Goal: Task Accomplishment & Management: Manage account settings

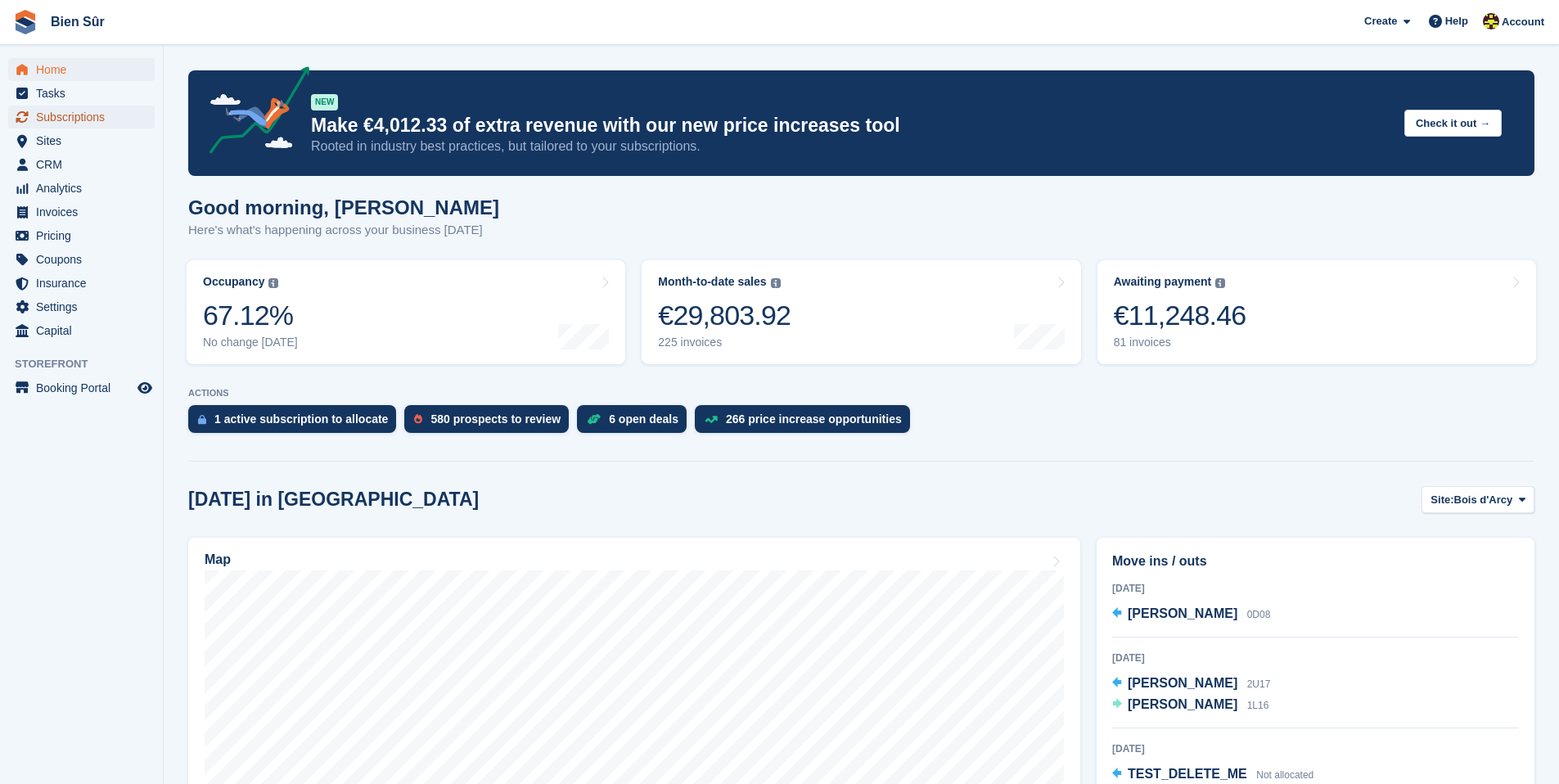
click at [72, 121] on span "Subscriptions" at bounding box center [85, 116] width 98 height 23
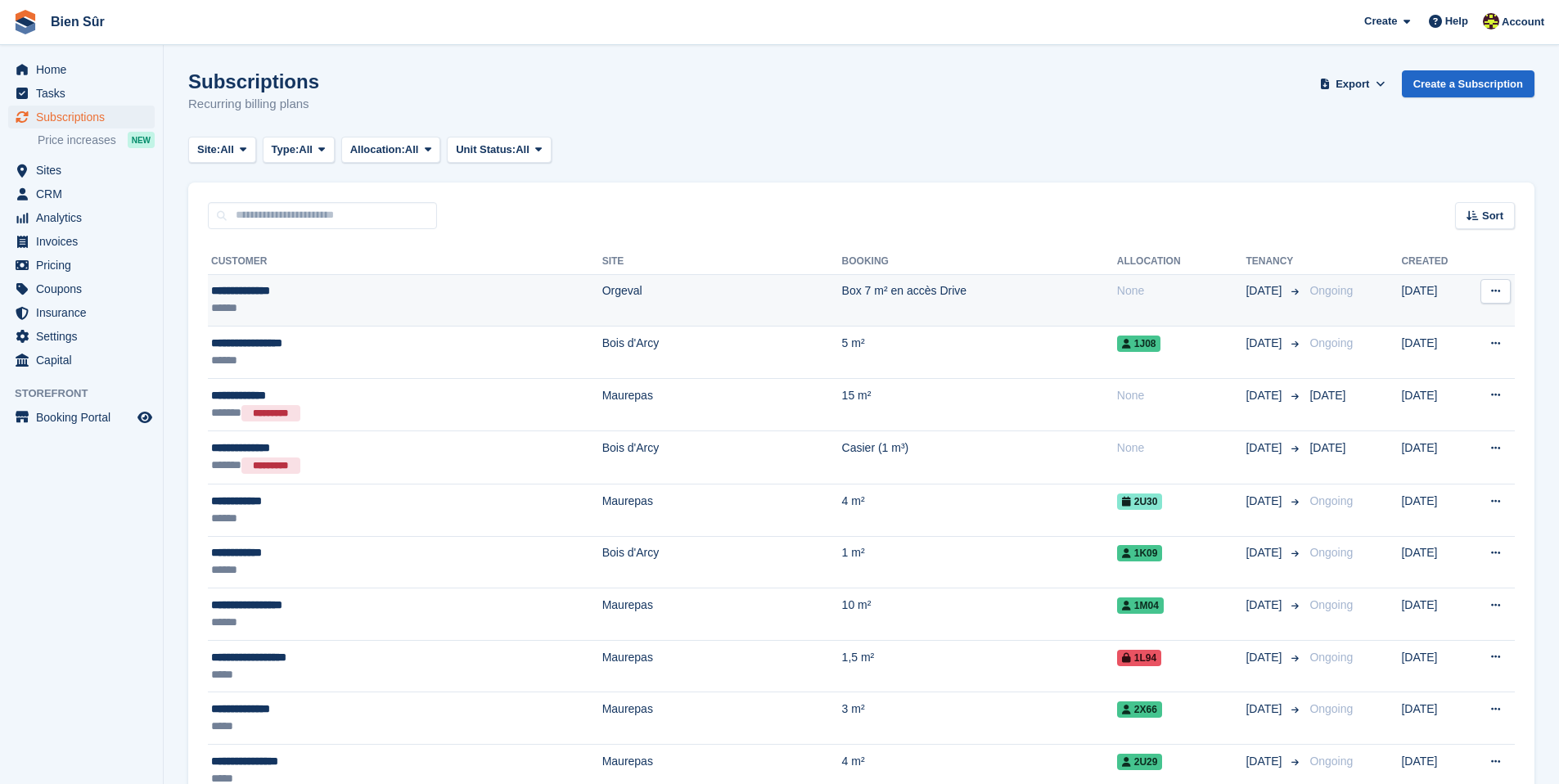
click at [1495, 297] on button at bounding box center [1495, 290] width 30 height 24
click at [1452, 357] on p "Cancel subscription" at bounding box center [1431, 358] width 142 height 21
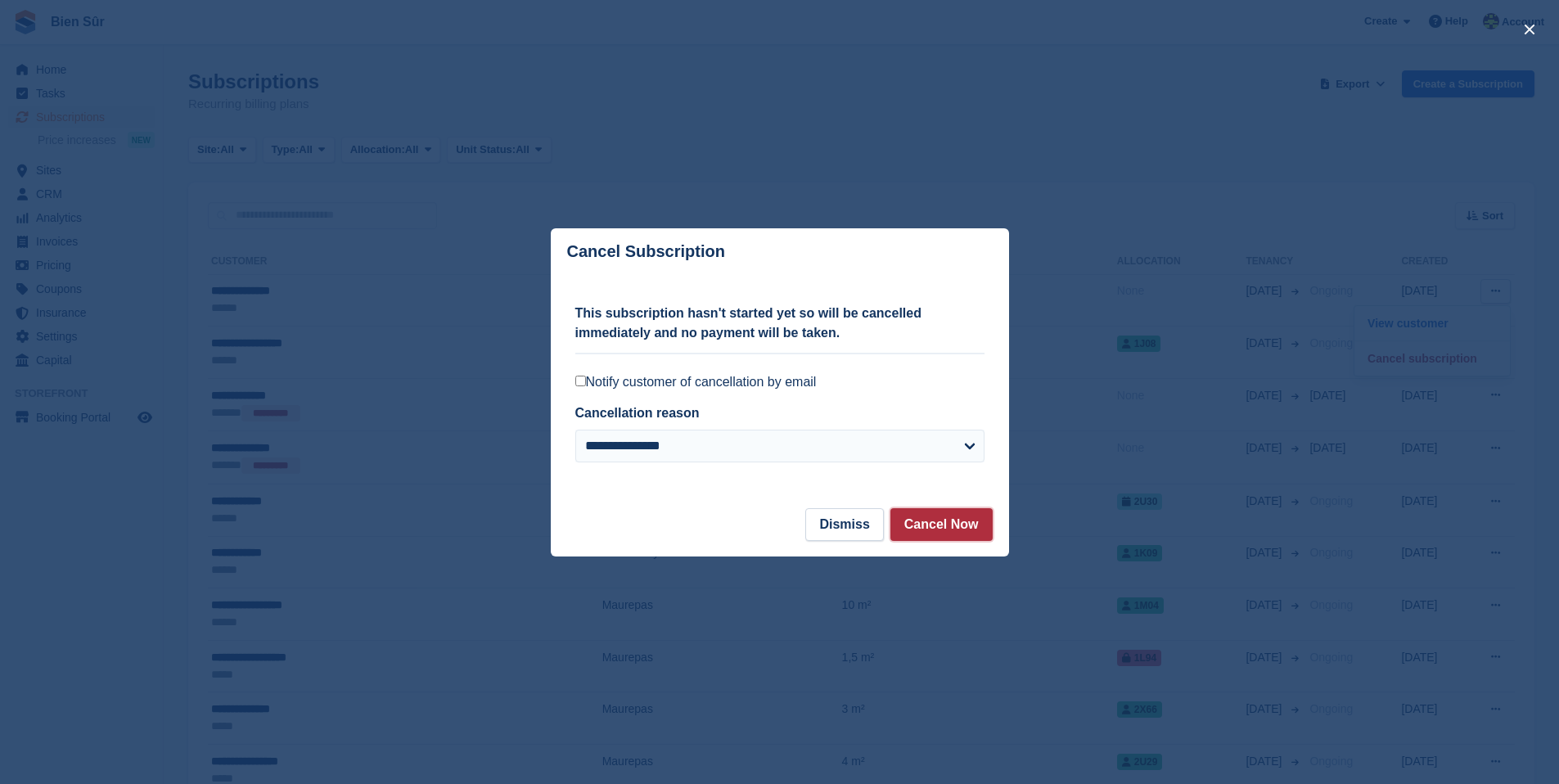
click at [931, 525] on button "Cancel Now" at bounding box center [941, 524] width 103 height 33
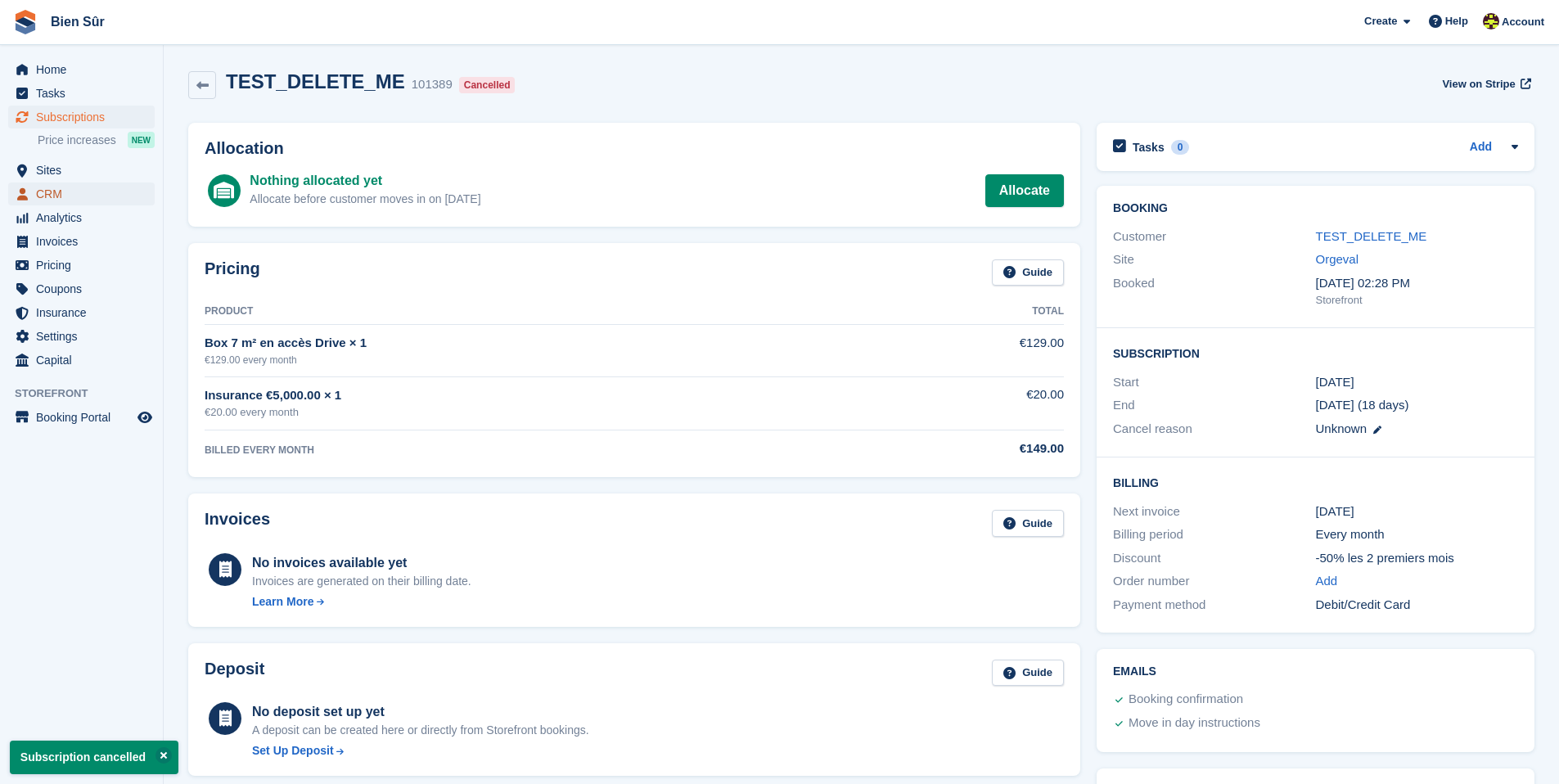
click at [86, 202] on span "CRM" at bounding box center [85, 193] width 98 height 23
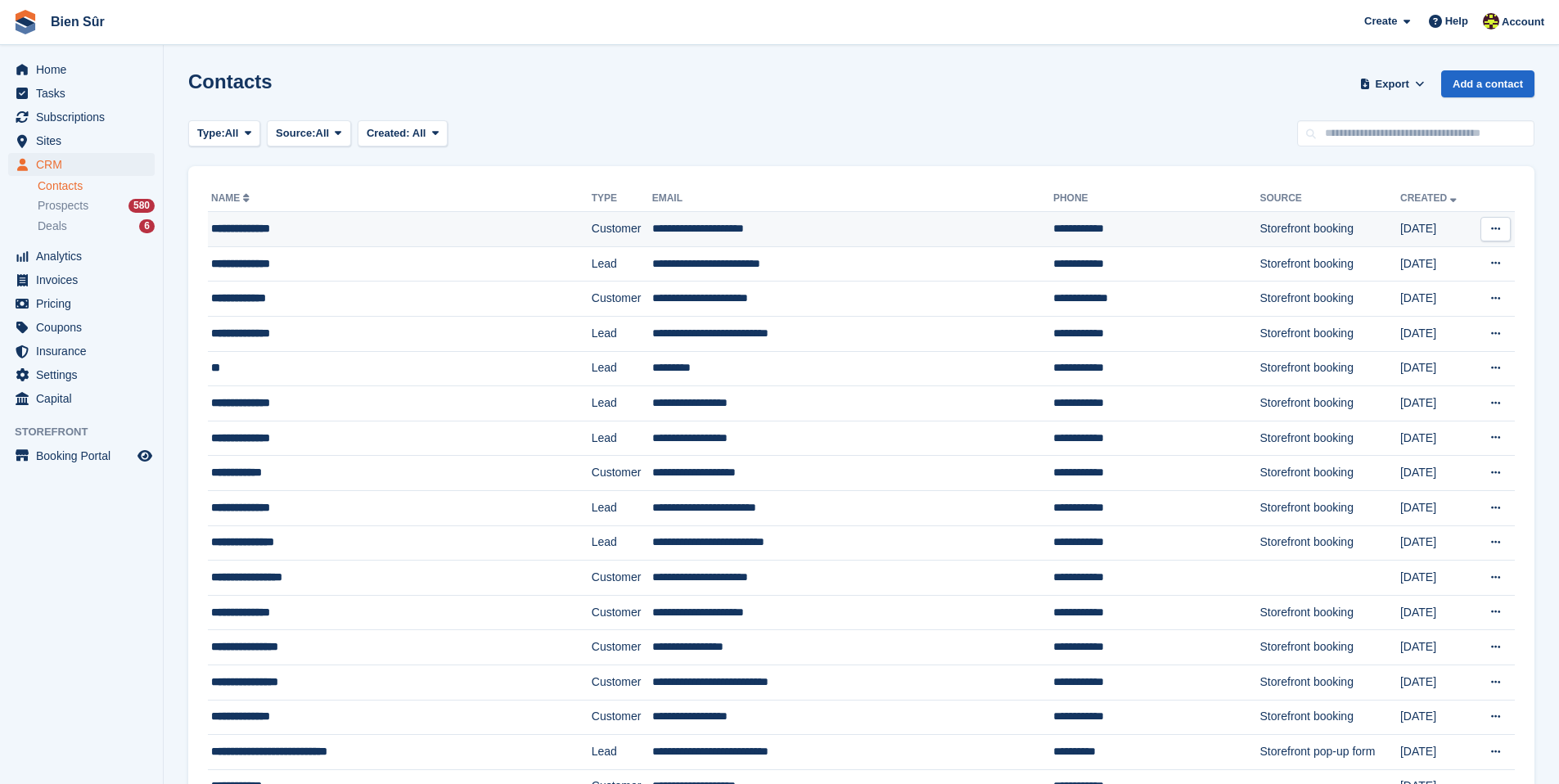
click at [1492, 230] on icon at bounding box center [1495, 229] width 9 height 11
click at [303, 229] on div "**********" at bounding box center [368, 229] width 312 height 17
